Goal: Task Accomplishment & Management: Manage account settings

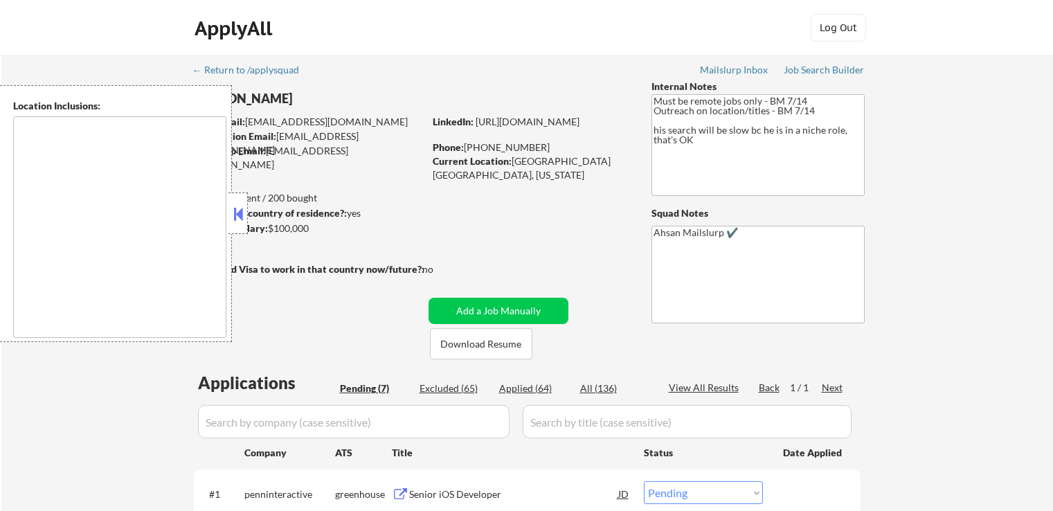
select select ""pending""
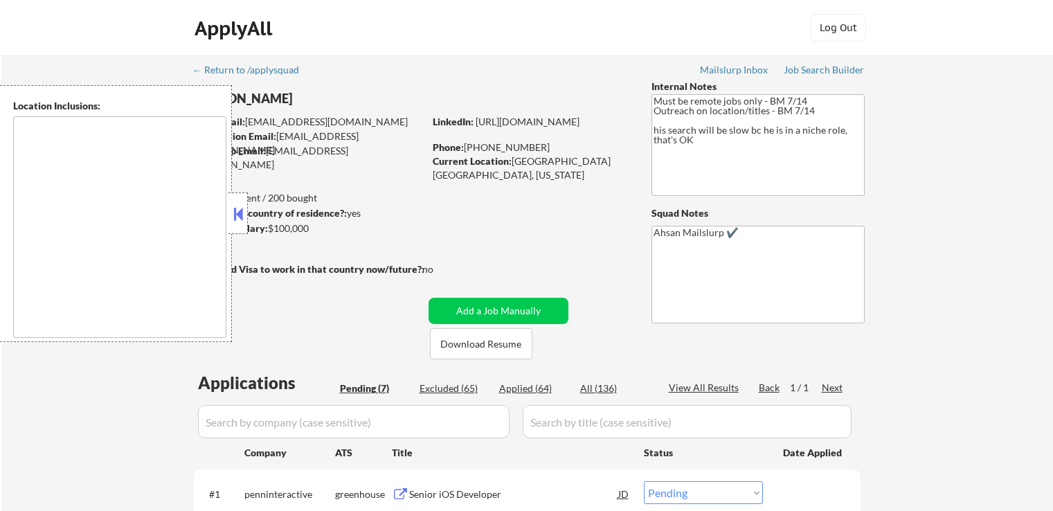
select select ""pending""
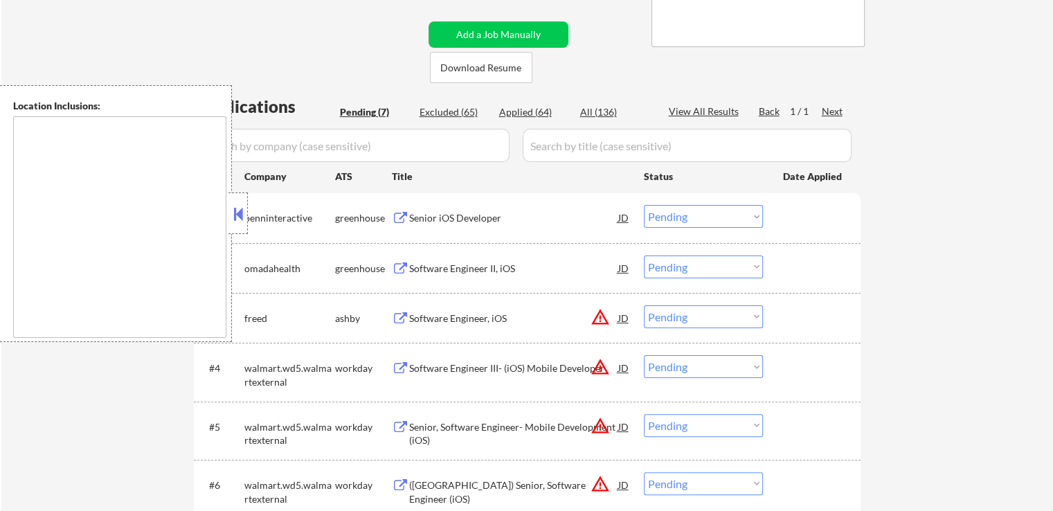
scroll to position [277, 0]
click at [410, 213] on div "Senior iOS Developer" at bounding box center [513, 218] width 209 height 14
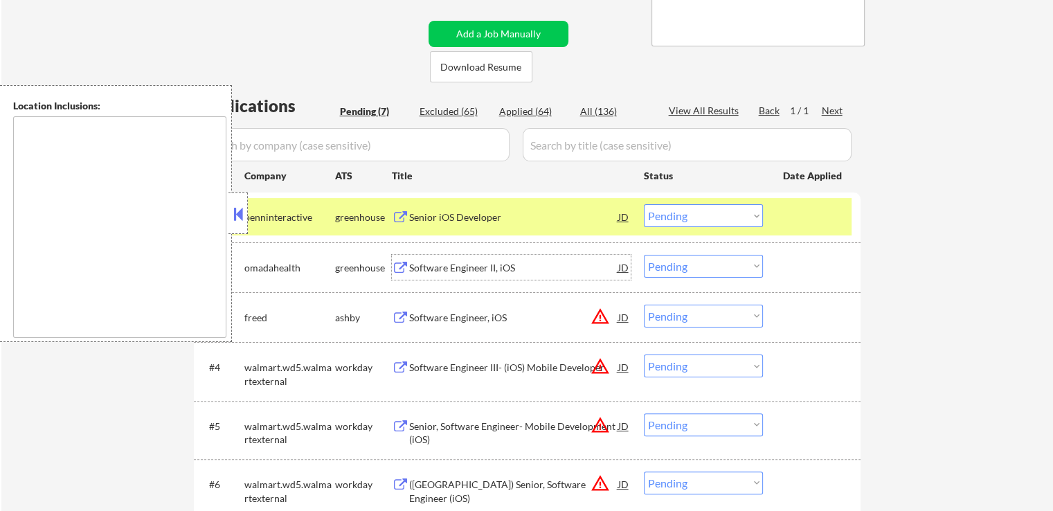
click at [411, 258] on div "Software Engineer II, iOS" at bounding box center [513, 267] width 209 height 25
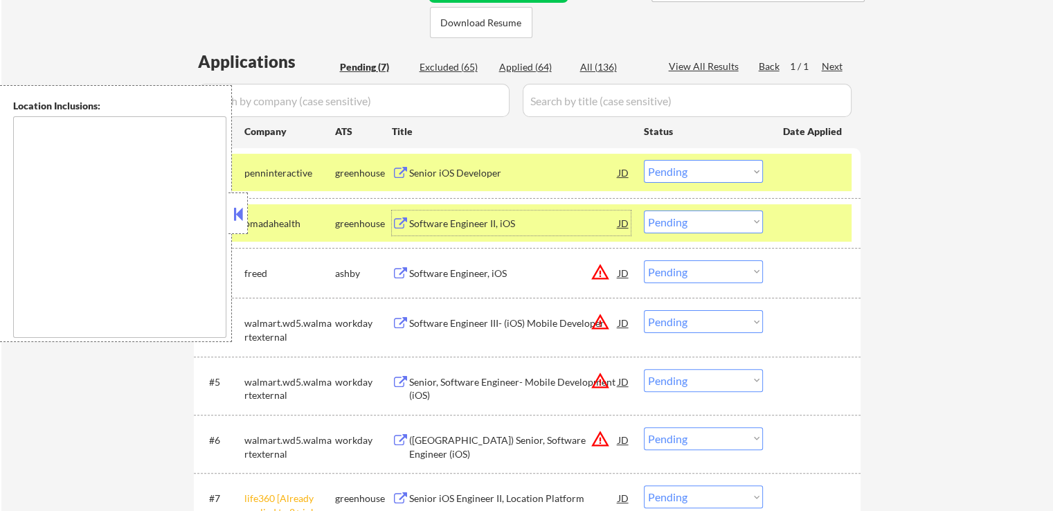
scroll to position [346, 0]
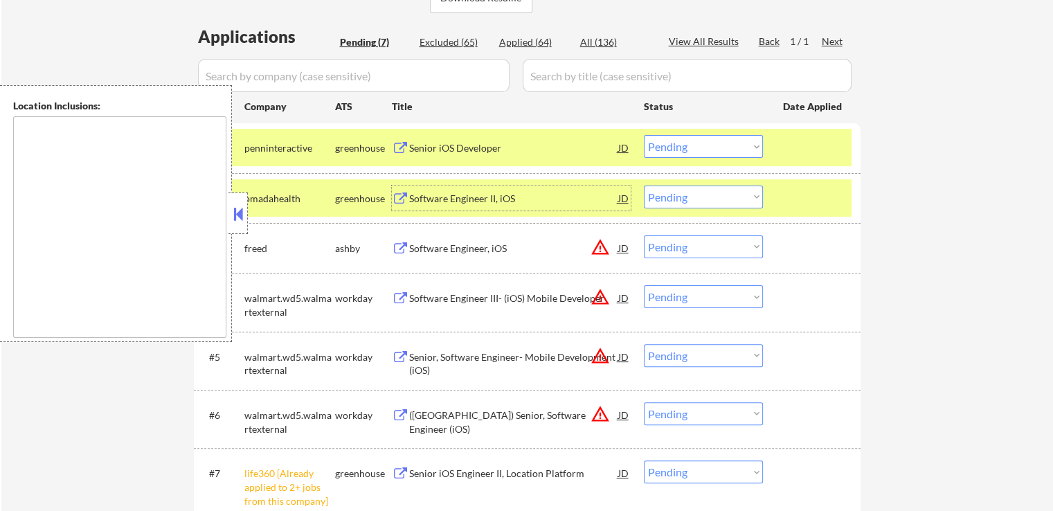
click at [674, 195] on select "Choose an option... Pending Applied Excluded (Questions) Excluded (Expired) Exc…" at bounding box center [703, 197] width 119 height 23
click at [644, 186] on select "Choose an option... Pending Applied Excluded (Questions) Excluded (Expired) Exc…" at bounding box center [703, 197] width 119 height 23
select select ""pending""
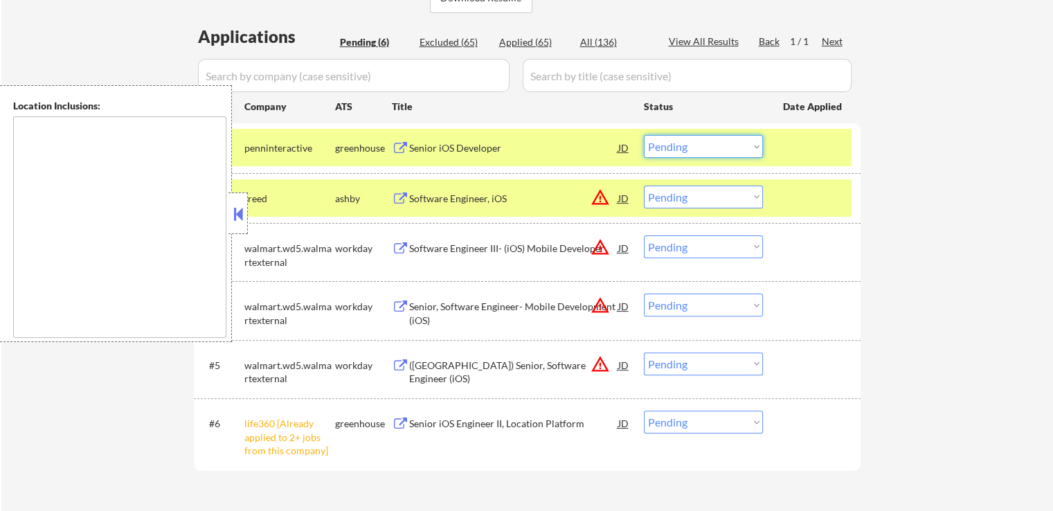
click at [678, 139] on select "Choose an option... Pending Applied Excluded (Questions) Excluded (Expired) Exc…" at bounding box center [703, 146] width 119 height 23
click at [644, 135] on select "Choose an option... Pending Applied Excluded (Questions) Excluded (Expired) Exc…" at bounding box center [703, 146] width 119 height 23
click at [451, 197] on div "Software Engineer, iOS" at bounding box center [513, 199] width 209 height 14
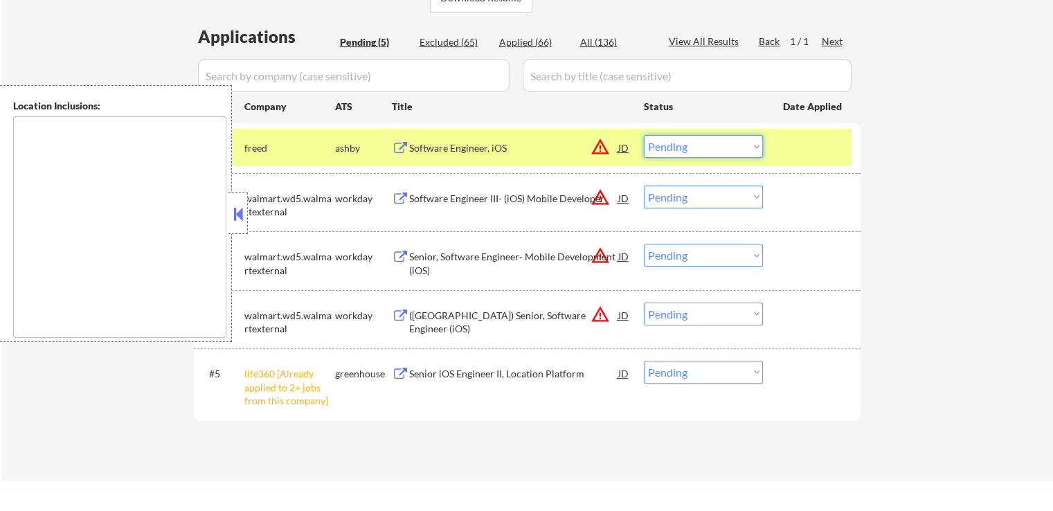
click at [666, 149] on select "Choose an option... Pending Applied Excluded (Questions) Excluded (Expired) Exc…" at bounding box center [703, 146] width 119 height 23
click at [644, 135] on select "Choose an option... Pending Applied Excluded (Questions) Excluded (Expired) Exc…" at bounding box center [703, 146] width 119 height 23
select select ""pending""
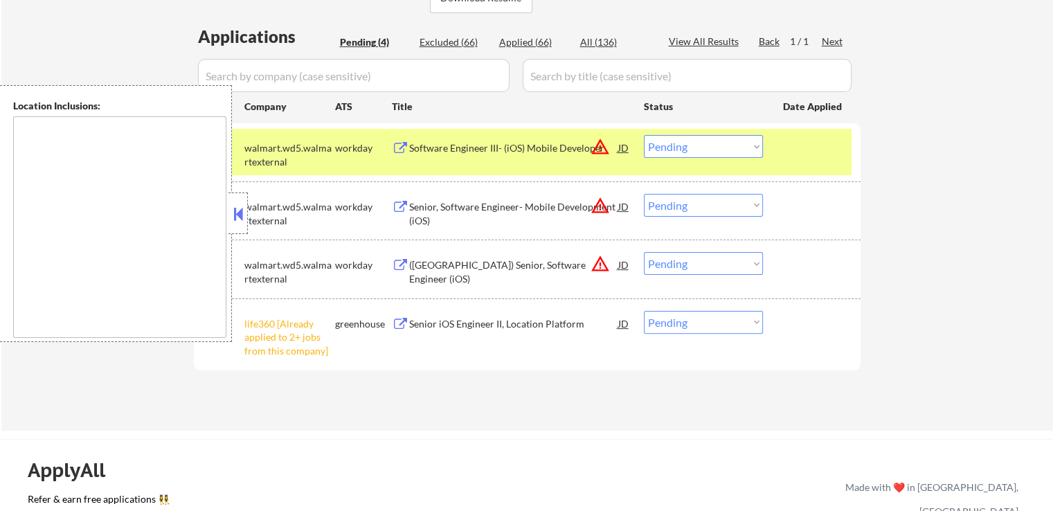
drag, startPoint x: 702, startPoint y: 320, endPoint x: 709, endPoint y: 332, distance: 13.7
click at [704, 323] on select "Choose an option... Pending Applied Excluded (Questions) Excluded (Expired) Exc…" at bounding box center [703, 322] width 119 height 23
select select ""excluded__other_""
click at [644, 311] on select "Choose an option... Pending Applied Excluded (Questions) Excluded (Expired) Exc…" at bounding box center [703, 322] width 119 height 23
drag, startPoint x: 684, startPoint y: 262, endPoint x: 690, endPoint y: 272, distance: 11.2
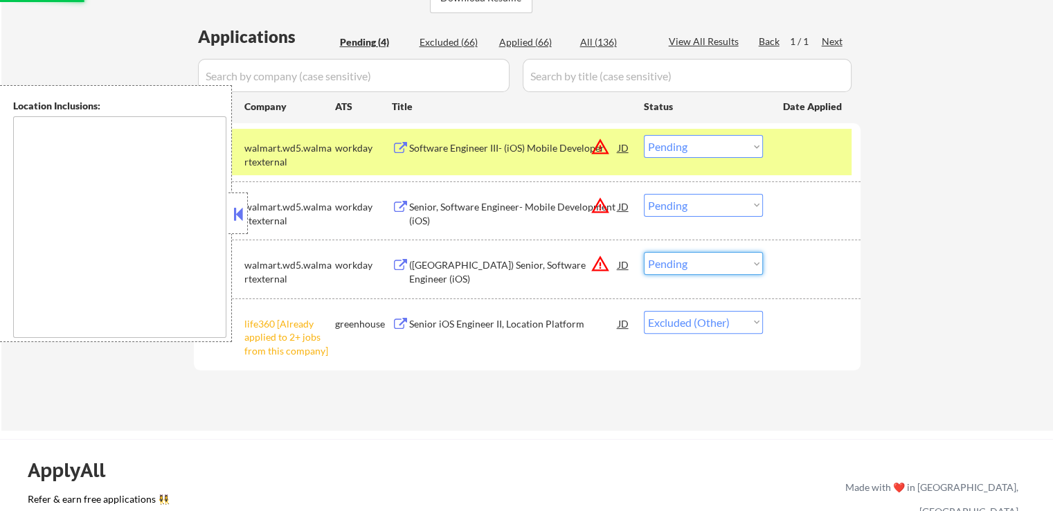
click at [684, 262] on select "Choose an option... Pending Applied Excluded (Questions) Excluded (Expired) Exc…" at bounding box center [703, 263] width 119 height 23
select select ""excluded__location_""
click at [644, 252] on select "Choose an option... Pending Applied Excluded (Questions) Excluded (Expired) Exc…" at bounding box center [703, 263] width 119 height 23
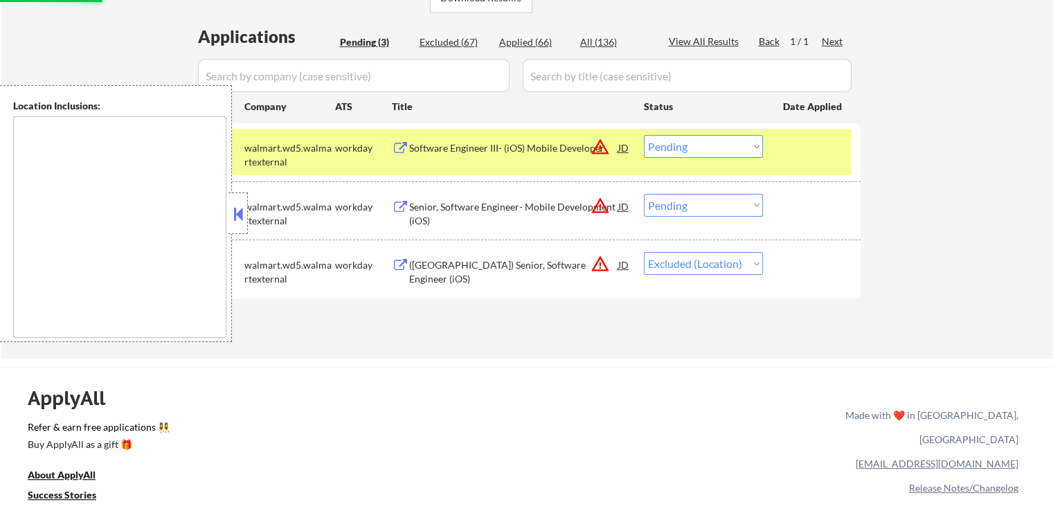
click at [701, 214] on select "Choose an option... Pending Applied Excluded (Questions) Excluded (Expired) Exc…" at bounding box center [703, 205] width 119 height 23
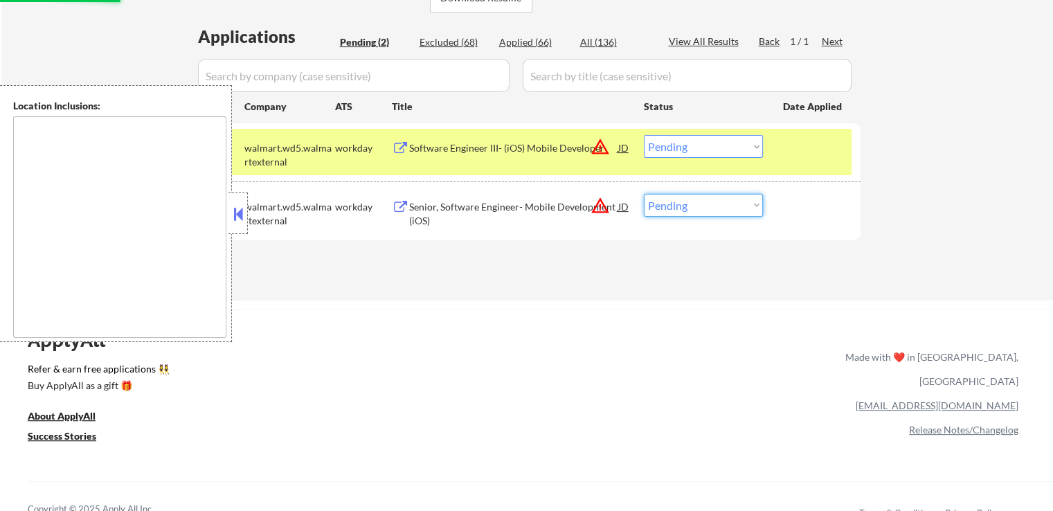
select select ""excluded__location_""
click at [644, 194] on select "Choose an option... Pending Applied Excluded (Questions) Excluded (Expired) Exc…" at bounding box center [703, 205] width 119 height 23
click at [713, 147] on select "Choose an option... Pending Applied Excluded (Questions) Excluded (Expired) Exc…" at bounding box center [703, 146] width 119 height 23
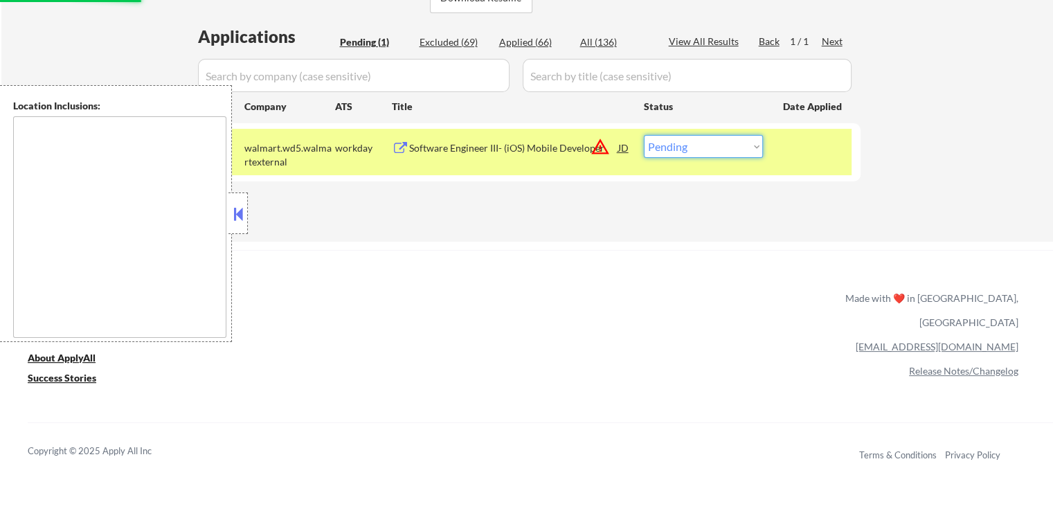
select select ""excluded__location_""
click at [644, 135] on select "Choose an option... Pending Applied Excluded (Questions) Excluded (Expired) Exc…" at bounding box center [703, 146] width 119 height 23
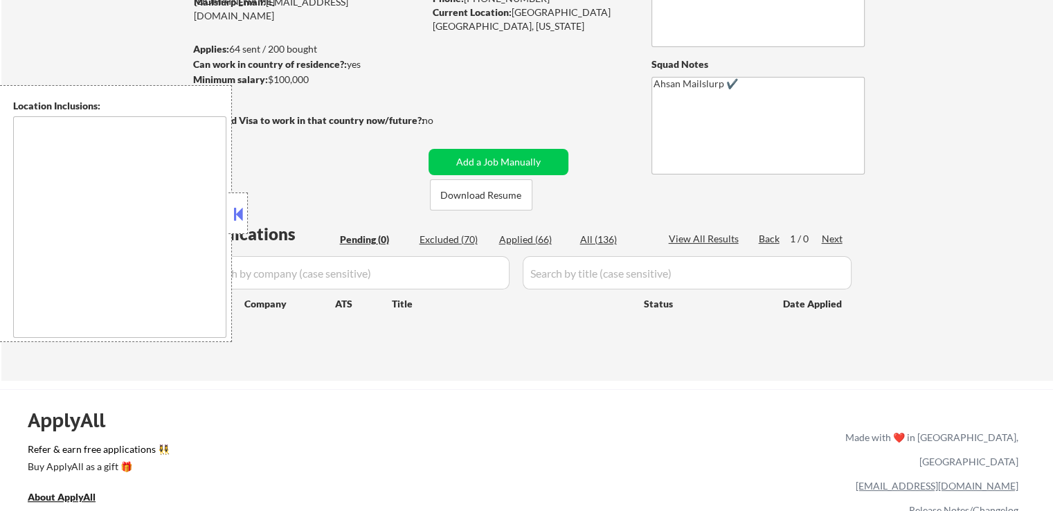
scroll to position [138, 0]
